Goal: Task Accomplishment & Management: Use online tool/utility

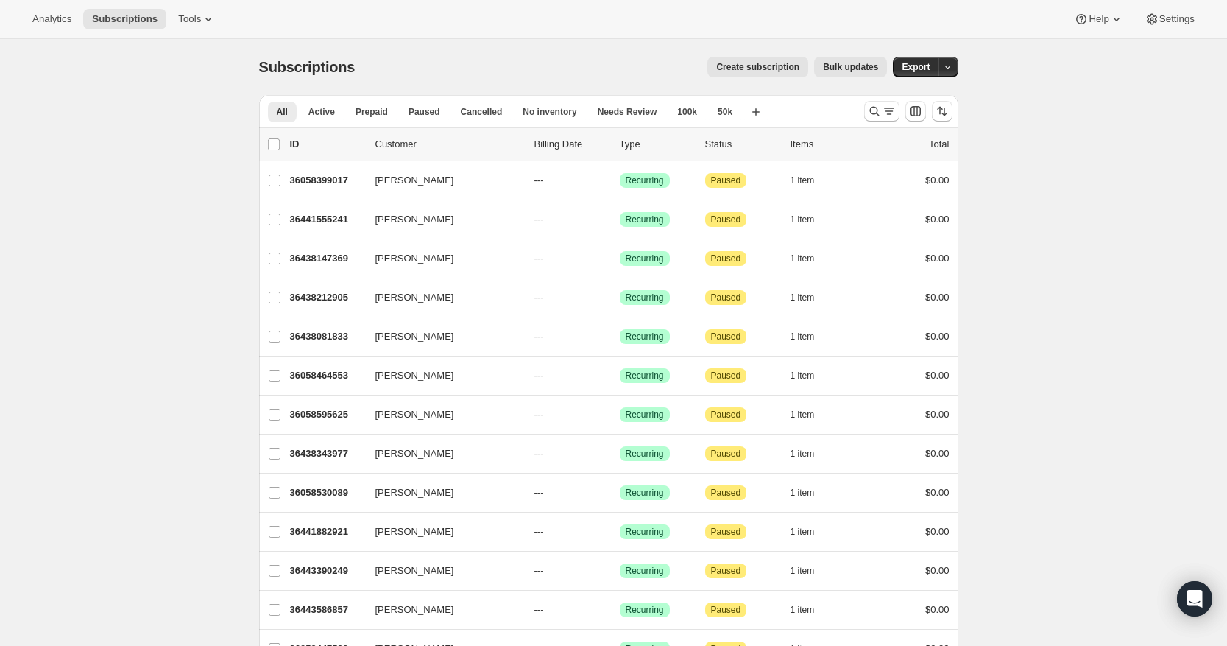
click at [878, 121] on div at bounding box center [908, 110] width 100 height 29
click at [879, 108] on icon "Search and filter results" at bounding box center [874, 111] width 15 height 15
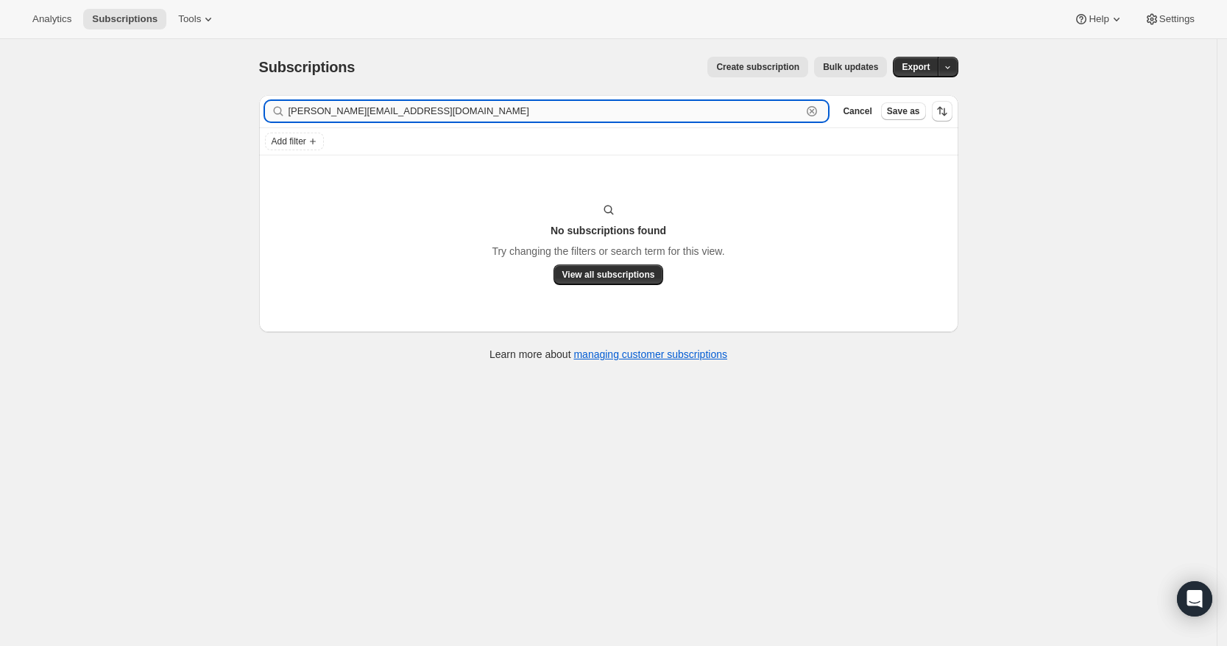
click at [473, 113] on input "[PERSON_NAME][EMAIL_ADDRESS][DOMAIN_NAME]" at bounding box center [546, 111] width 514 height 21
paste input "[PERSON_NAME]"
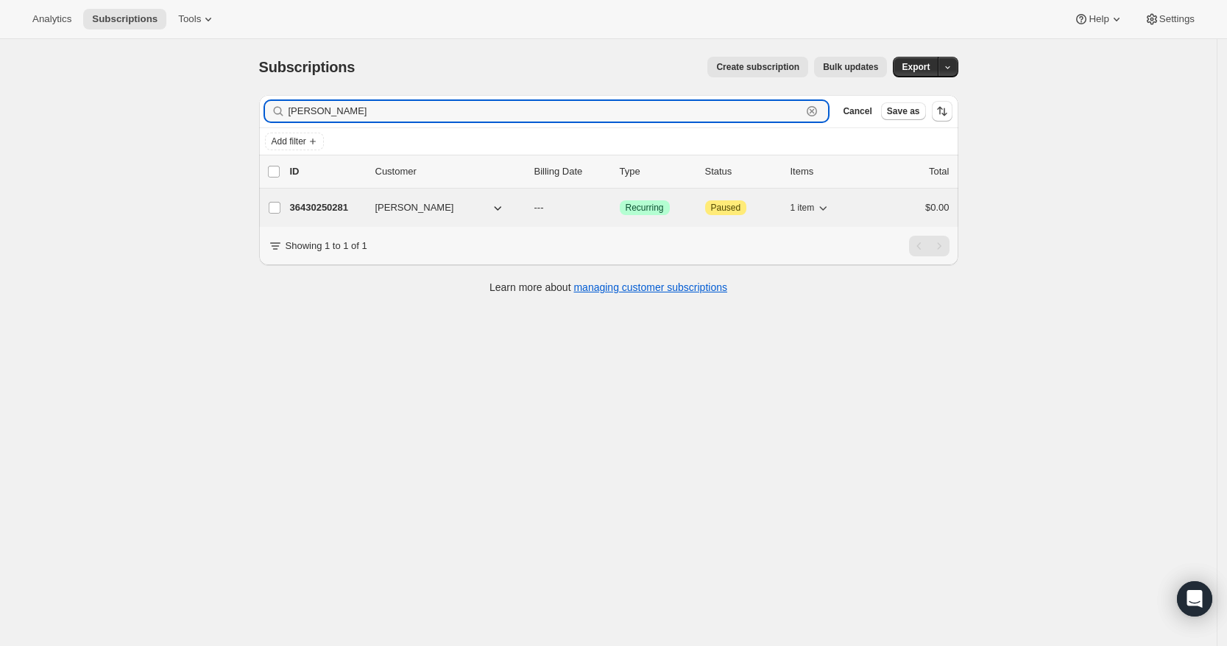
type input "[PERSON_NAME]"
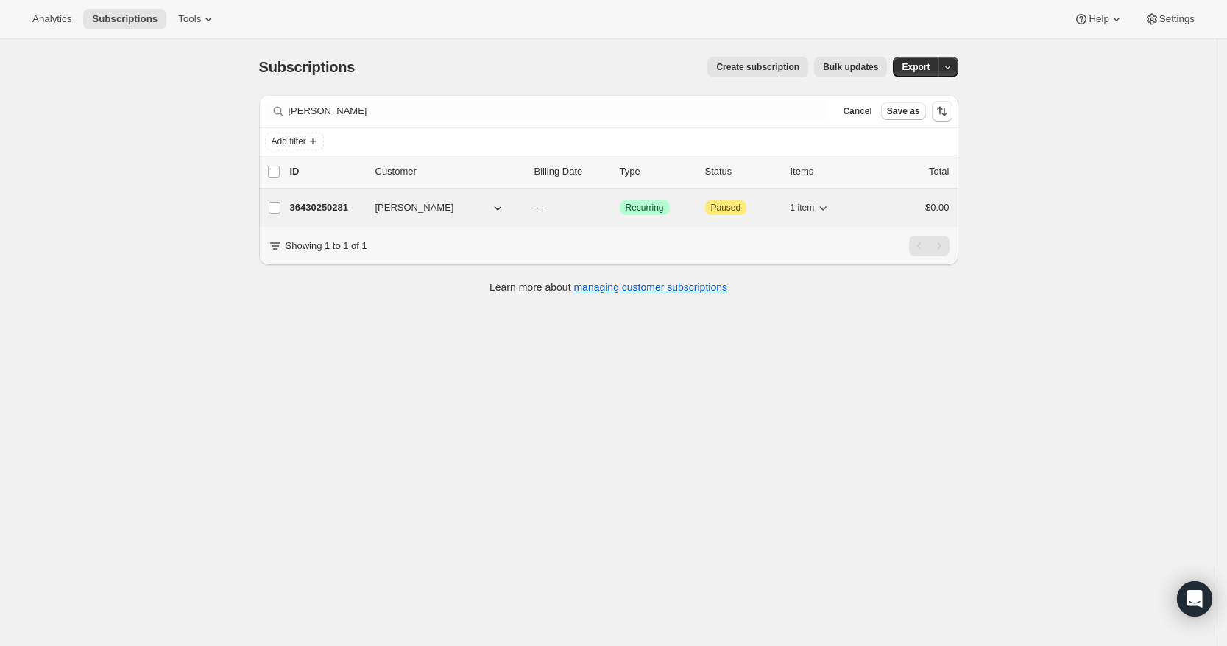
click at [336, 205] on p "36430250281" at bounding box center [327, 207] width 74 height 15
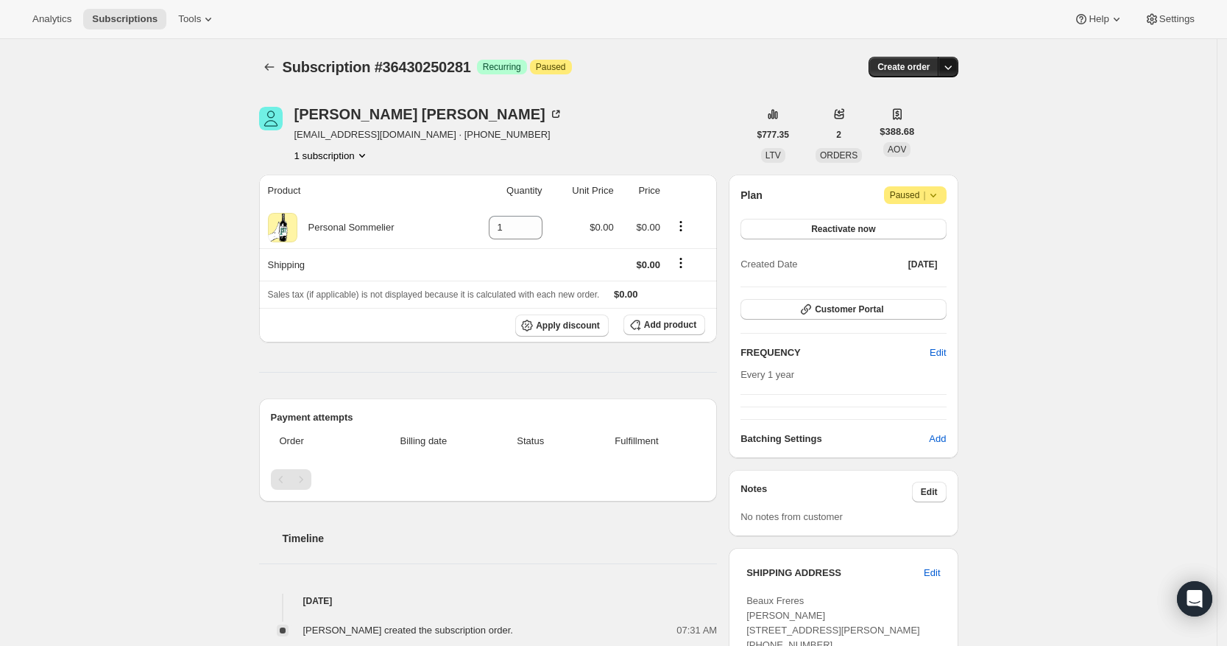
click at [955, 63] on icon "button" at bounding box center [948, 67] width 15 height 15
click at [923, 126] on span "Create custom one-time order" at bounding box center [890, 122] width 127 height 11
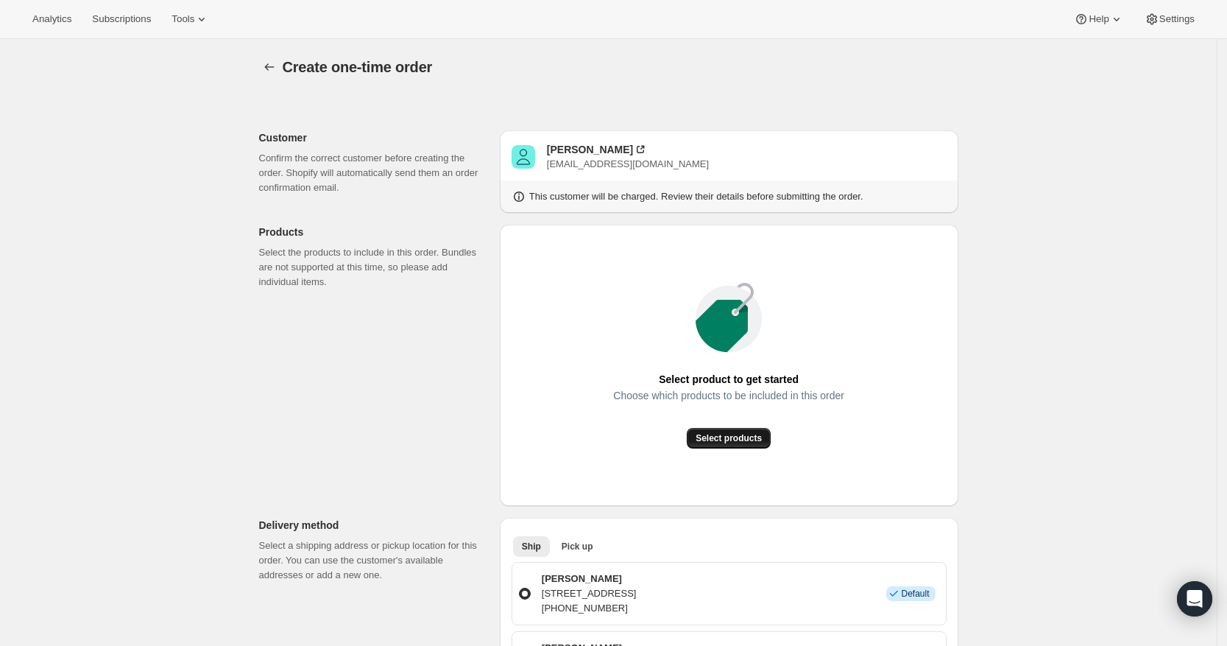
click at [758, 435] on span "Select products" at bounding box center [729, 438] width 66 height 12
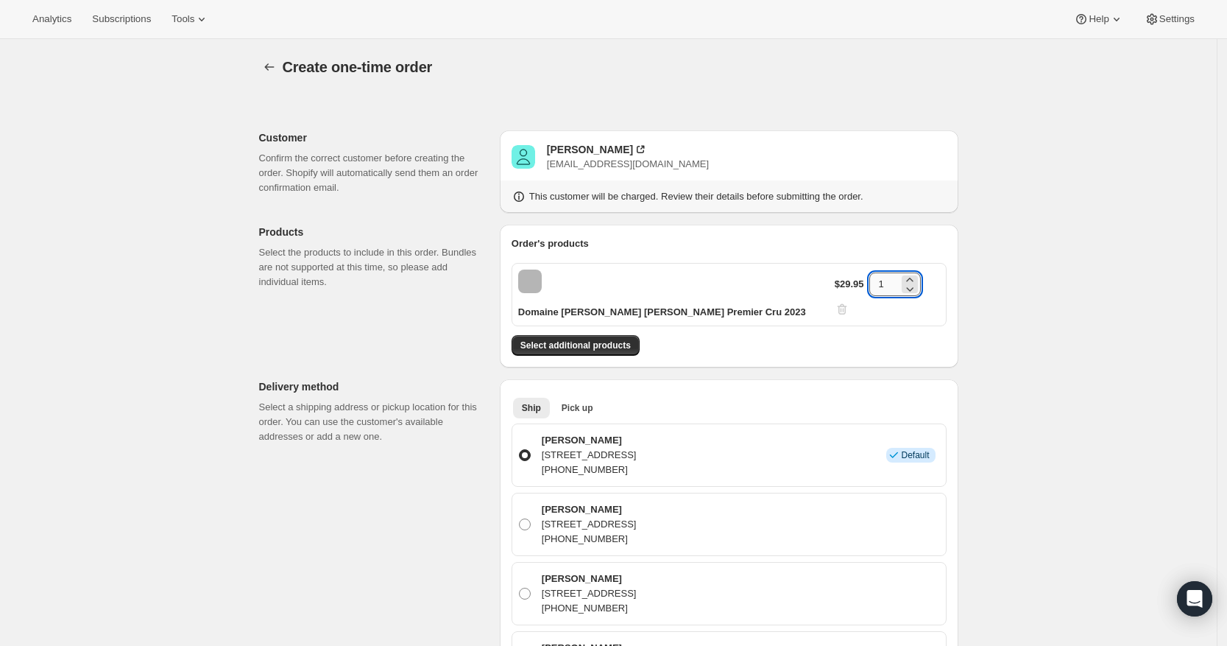
click at [894, 284] on input "1" at bounding box center [883, 284] width 29 height 24
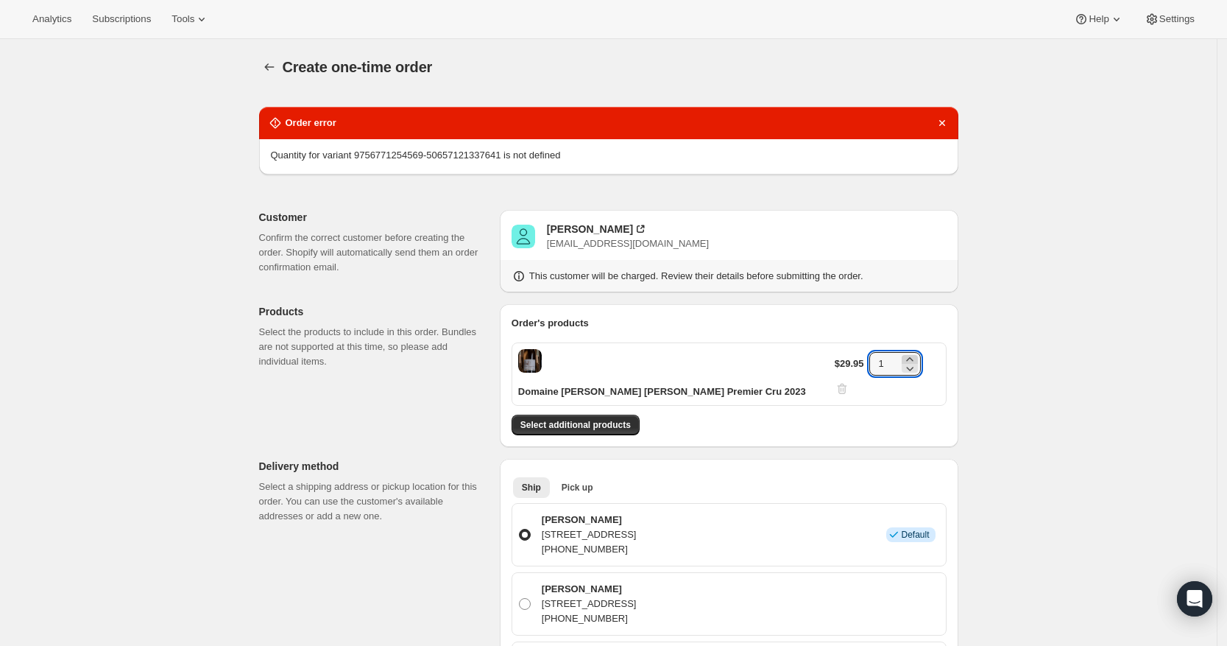
click at [911, 352] on icon at bounding box center [910, 359] width 15 height 15
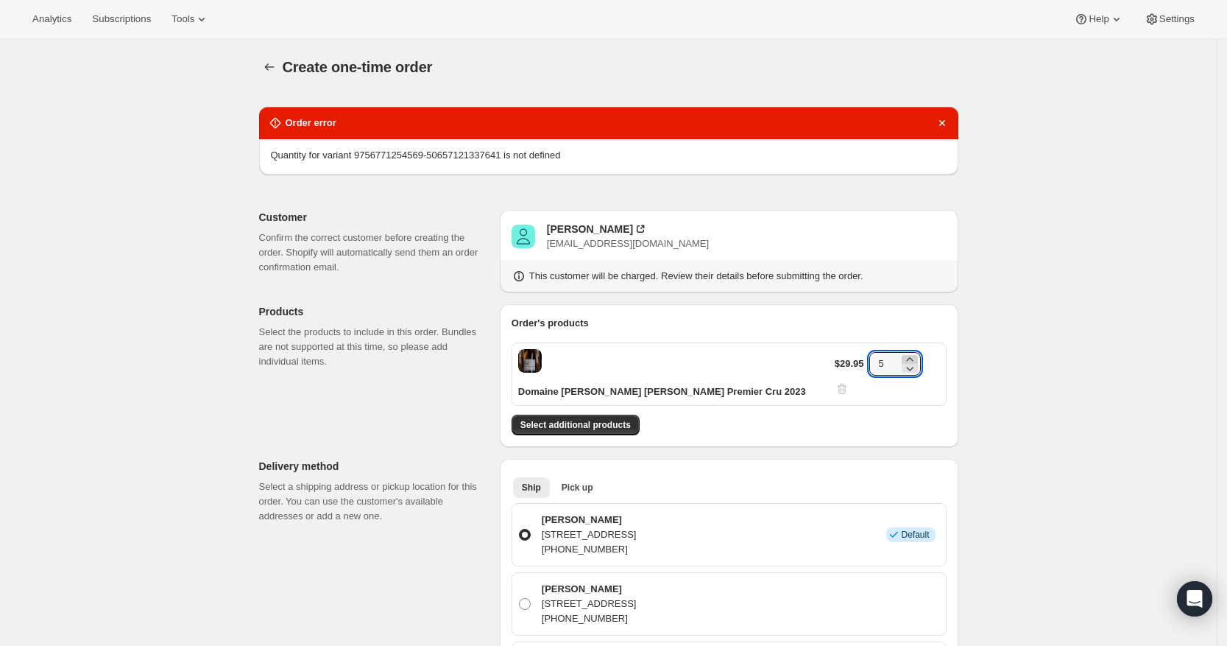
type input "6"
click at [943, 122] on icon "Dismiss notification" at bounding box center [942, 123] width 15 height 15
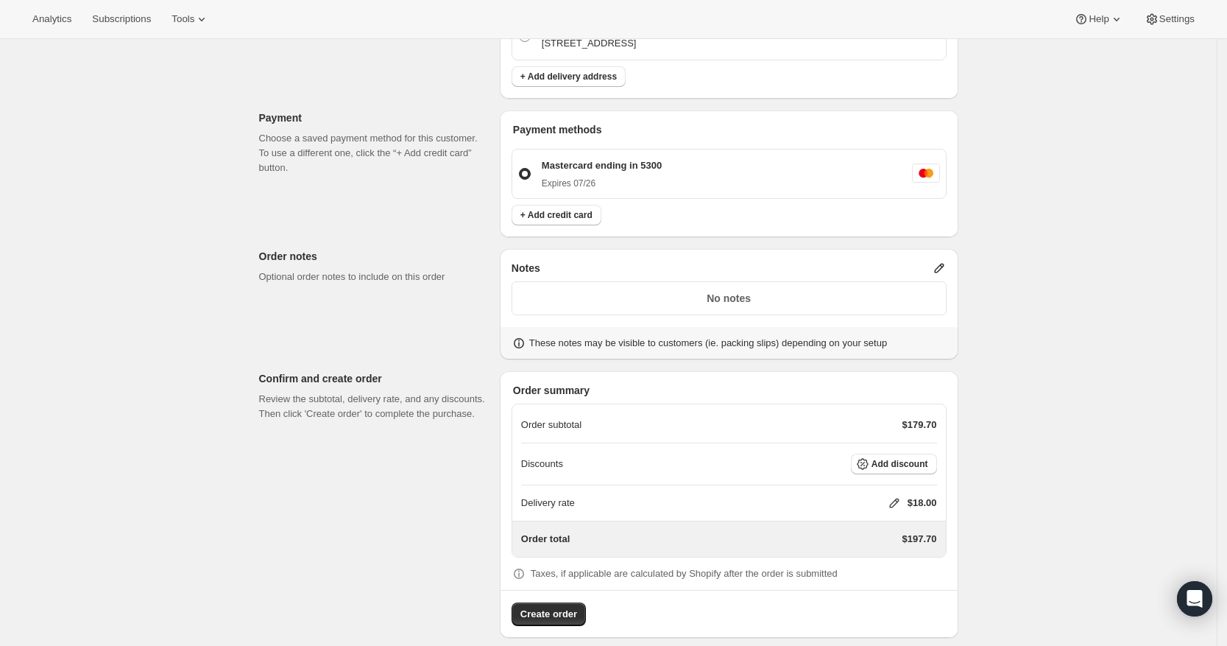
scroll to position [608, 0]
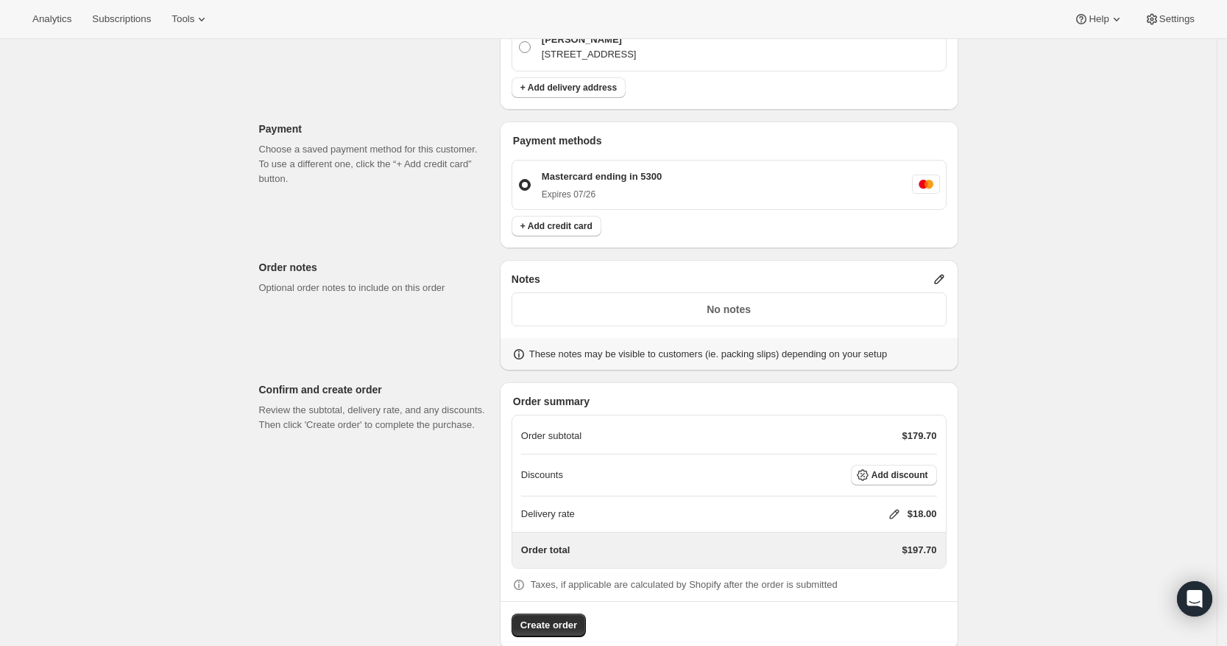
click at [942, 272] on icon at bounding box center [939, 279] width 15 height 15
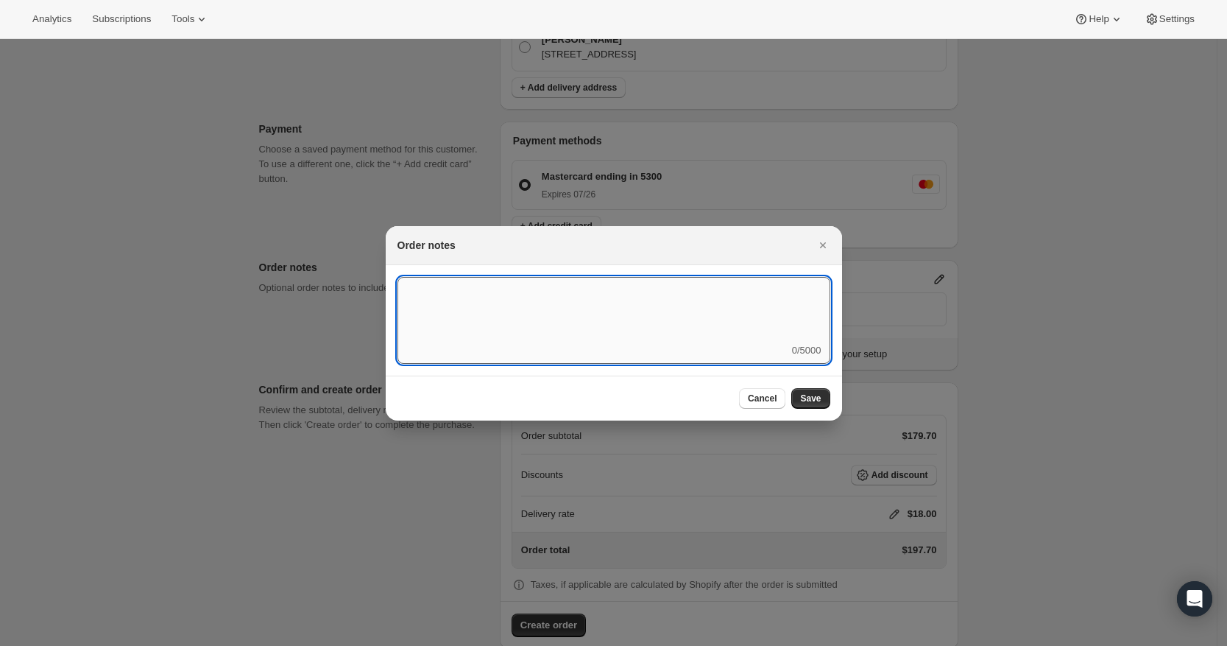
click at [637, 335] on textarea ":rdi:" at bounding box center [614, 310] width 433 height 66
type textarea "Fedex Ground"
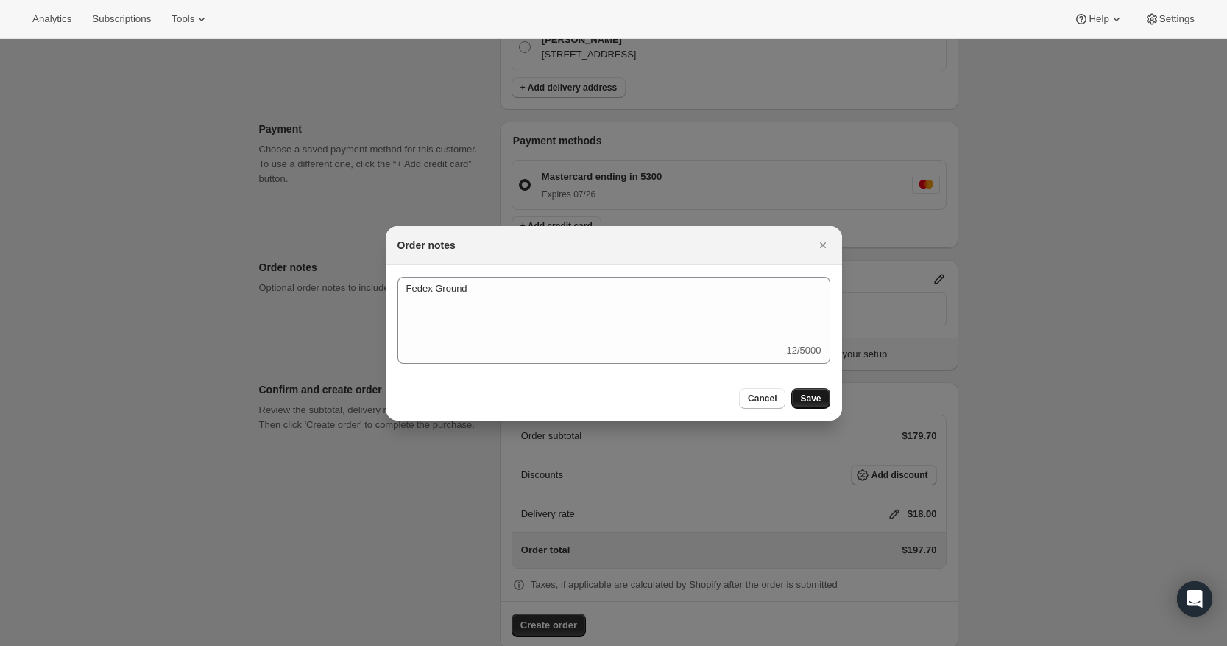
click at [811, 398] on span "Save" at bounding box center [810, 398] width 21 height 12
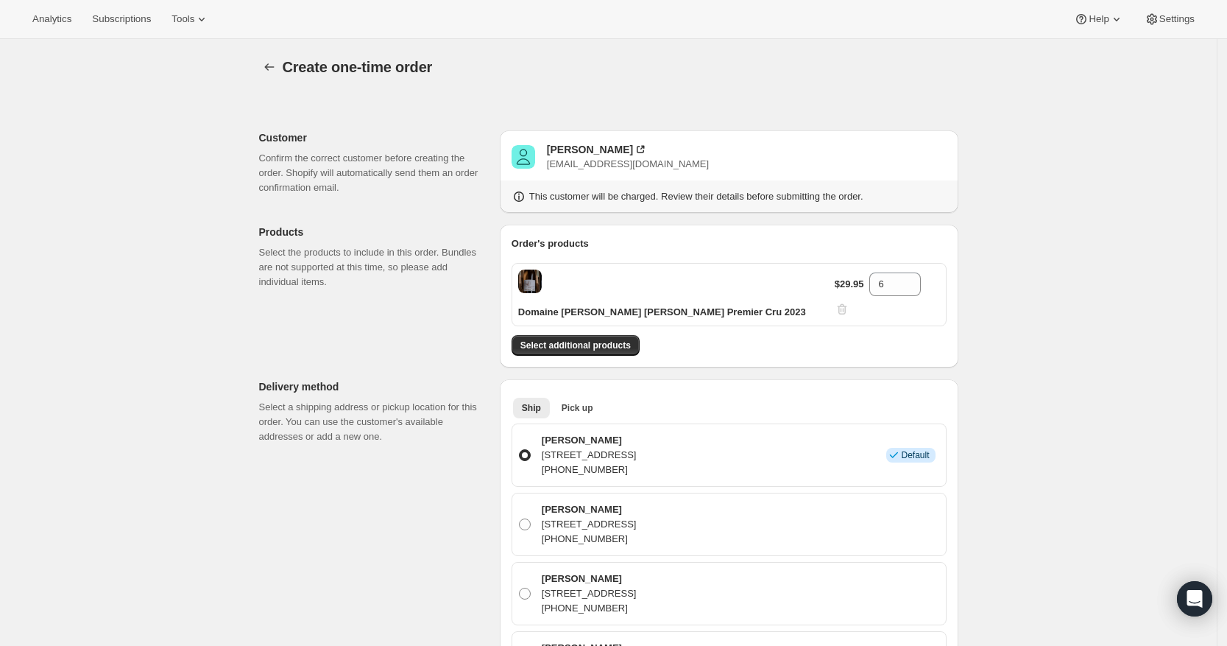
click at [610, 330] on div "Order's products Domaine [PERSON_NAME] Chablis Vaillons Premier Cru 2023 $29.95…" at bounding box center [729, 296] width 459 height 143
click at [611, 339] on span "Select additional products" at bounding box center [575, 345] width 110 height 12
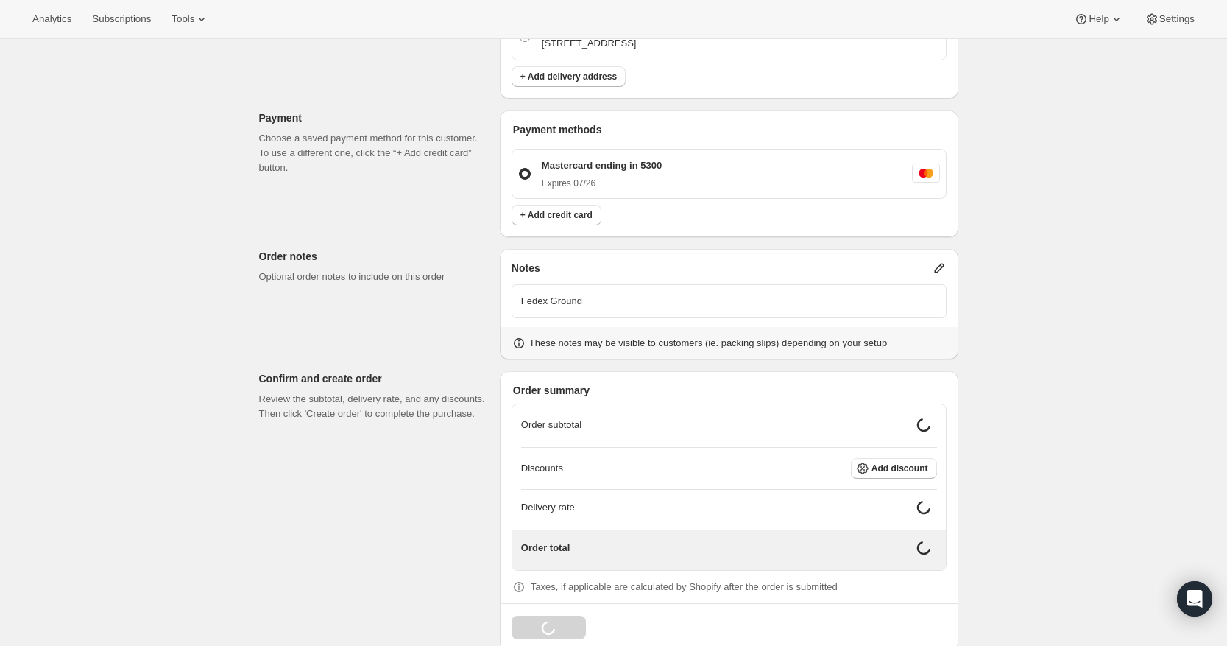
scroll to position [654, 0]
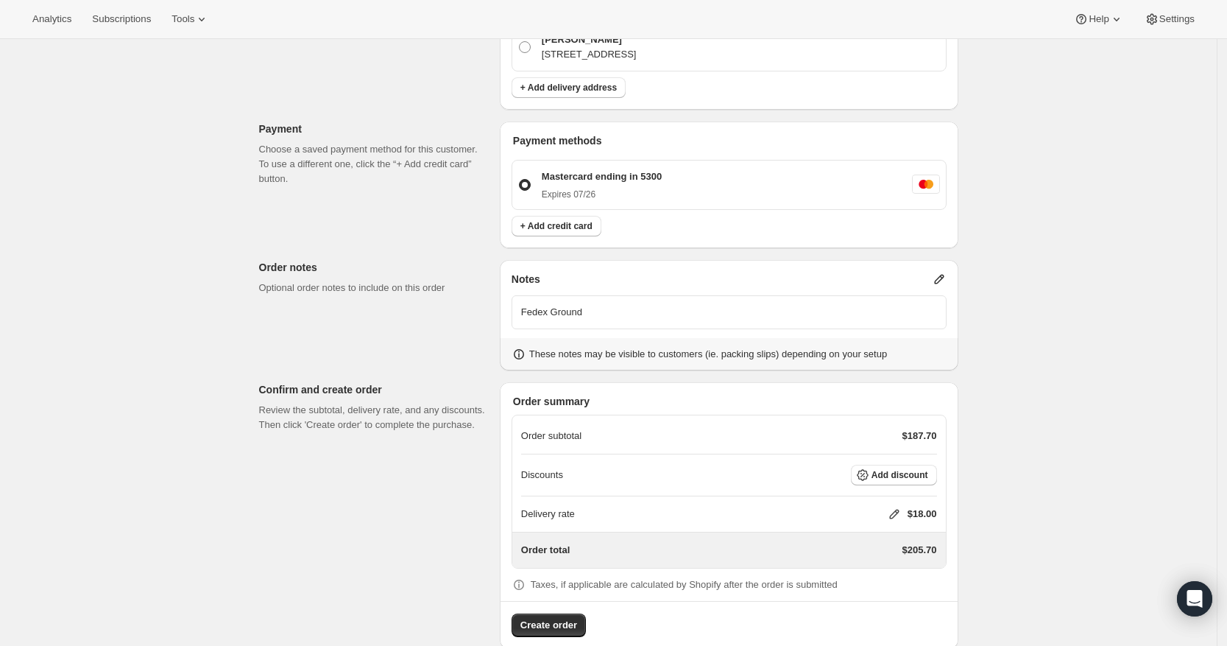
click at [890, 506] on div "Delivery rate $18.00" at bounding box center [729, 513] width 416 height 15
click at [899, 509] on icon at bounding box center [894, 514] width 10 height 10
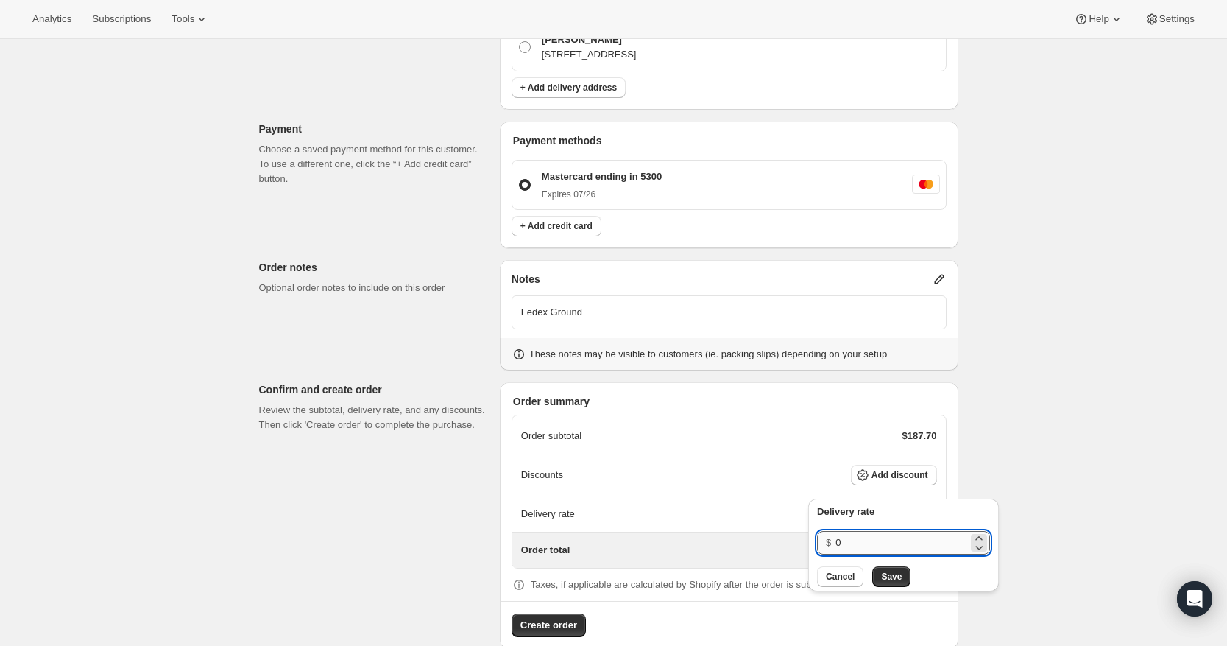
click at [872, 548] on input "0" at bounding box center [902, 543] width 133 height 24
click at [877, 582] on button "Save" at bounding box center [891, 576] width 38 height 21
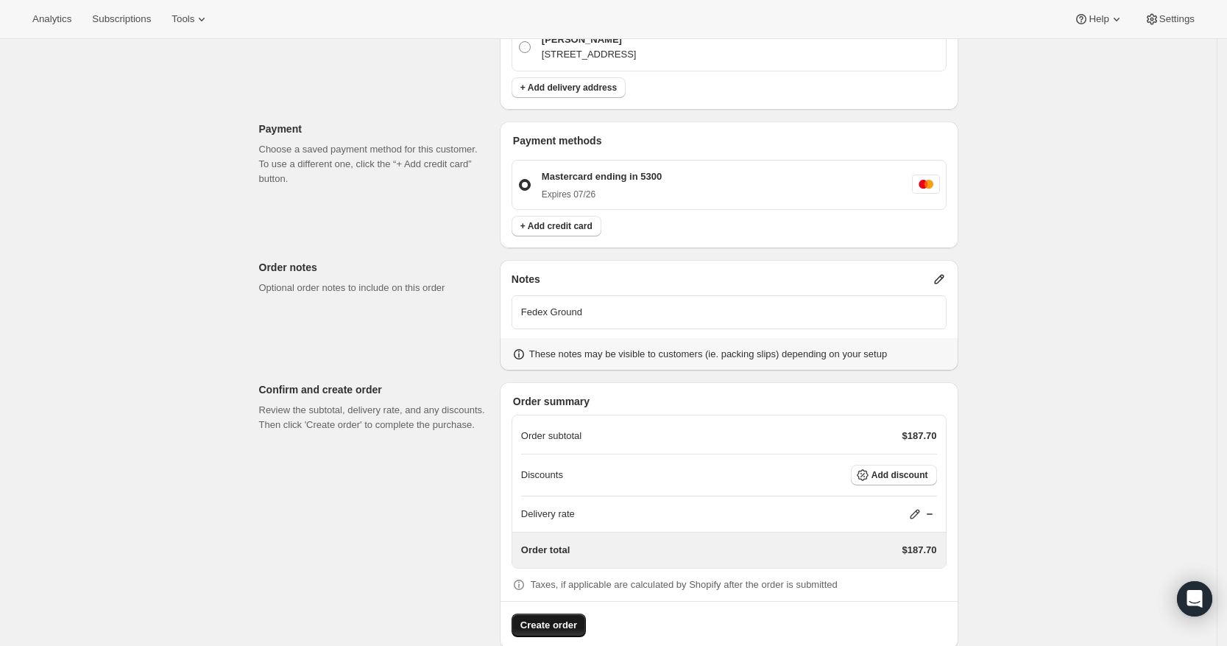
click at [546, 618] on span "Create order" at bounding box center [548, 625] width 57 height 15
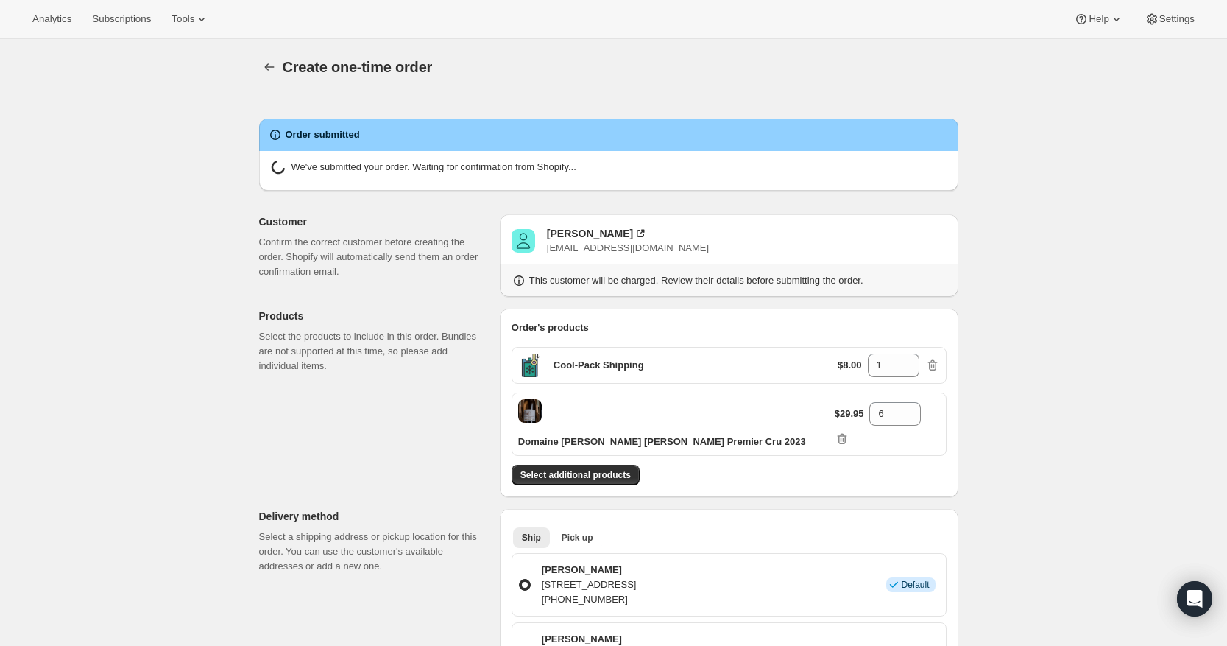
radio input "true"
